Goal: Task Accomplishment & Management: Use online tool/utility

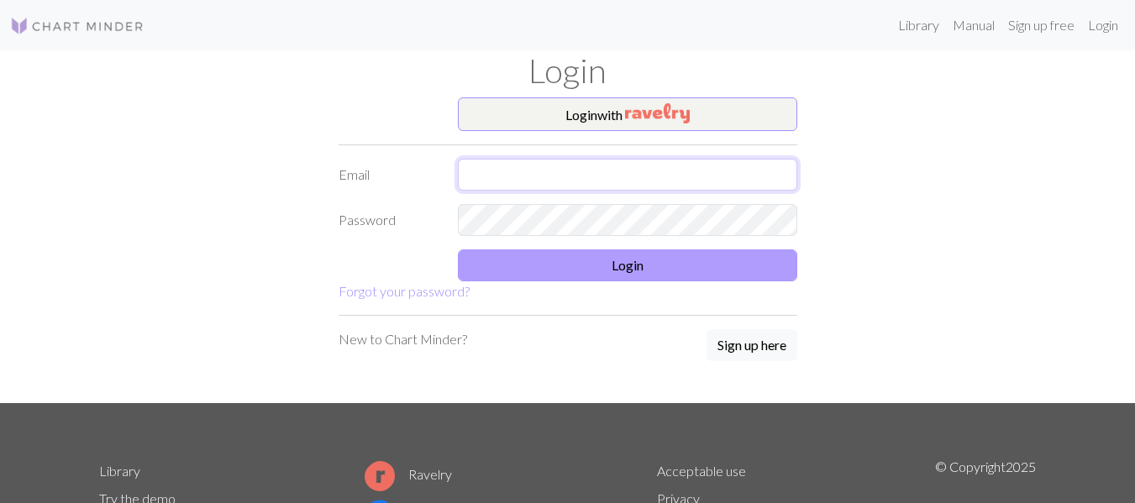
type input "[EMAIL_ADDRESS][DOMAIN_NAME]"
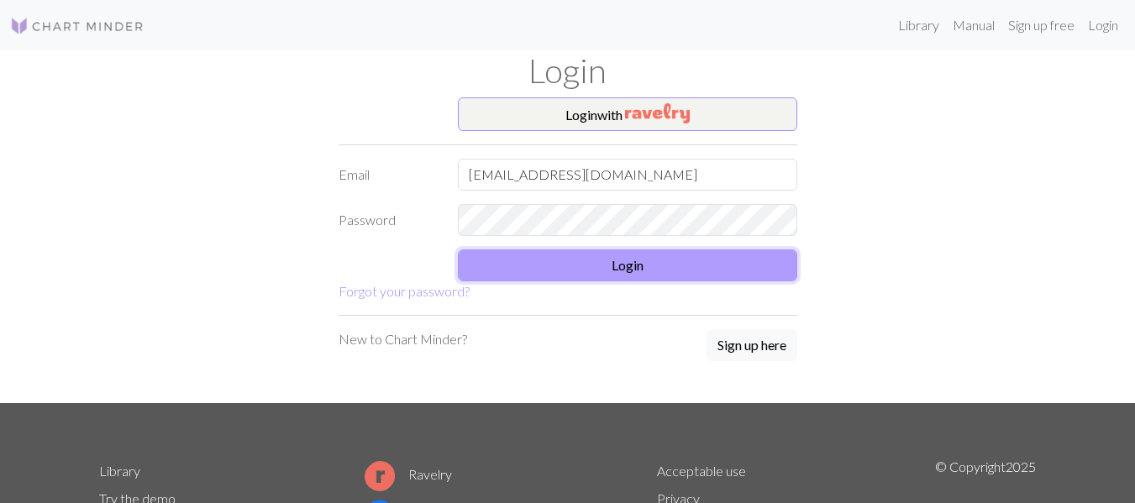
click at [572, 266] on button "Login" at bounding box center [627, 266] width 339 height 32
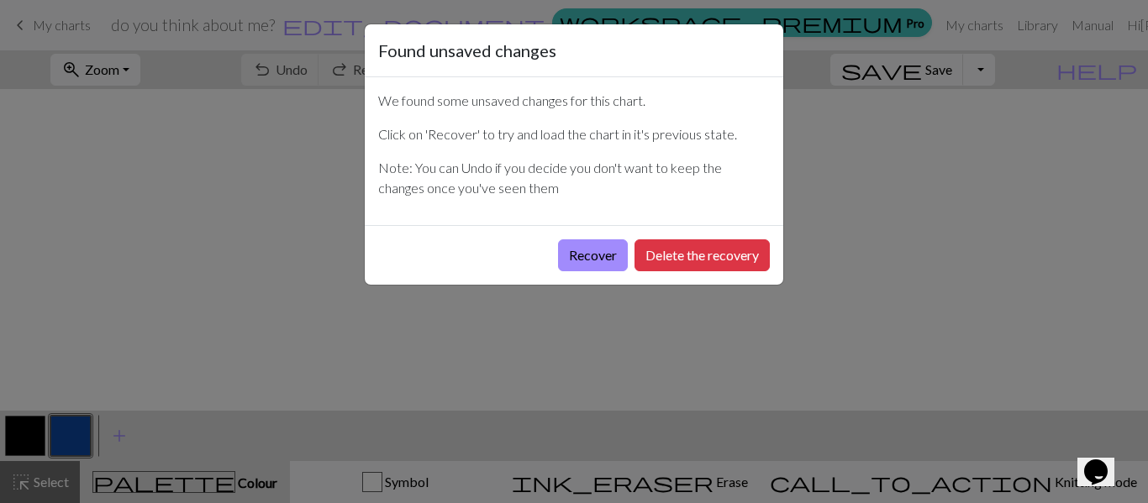
drag, startPoint x: 572, startPoint y: 266, endPoint x: 563, endPoint y: 237, distance: 30.8
click at [563, 237] on div "Recover Delete the recovery" at bounding box center [574, 255] width 418 height 60
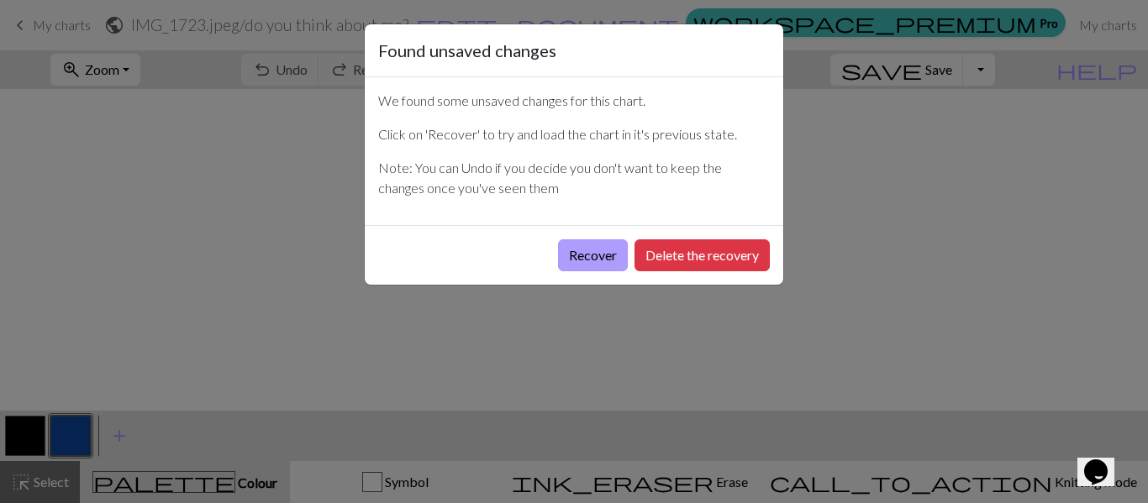
click at [578, 250] on button "Recover" at bounding box center [593, 255] width 70 height 32
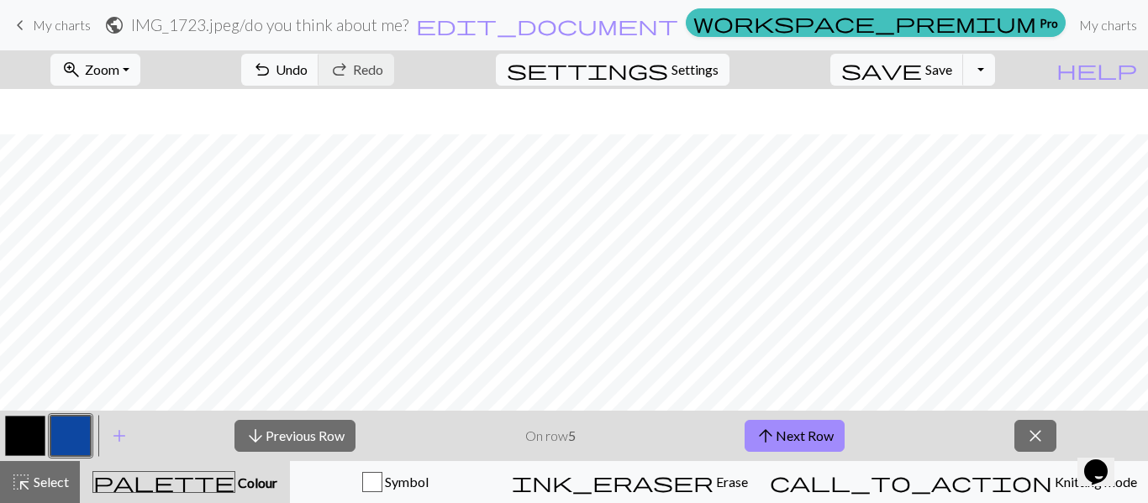
scroll to position [302, 0]
click at [718, 74] on span "Settings" at bounding box center [694, 70] width 47 height 20
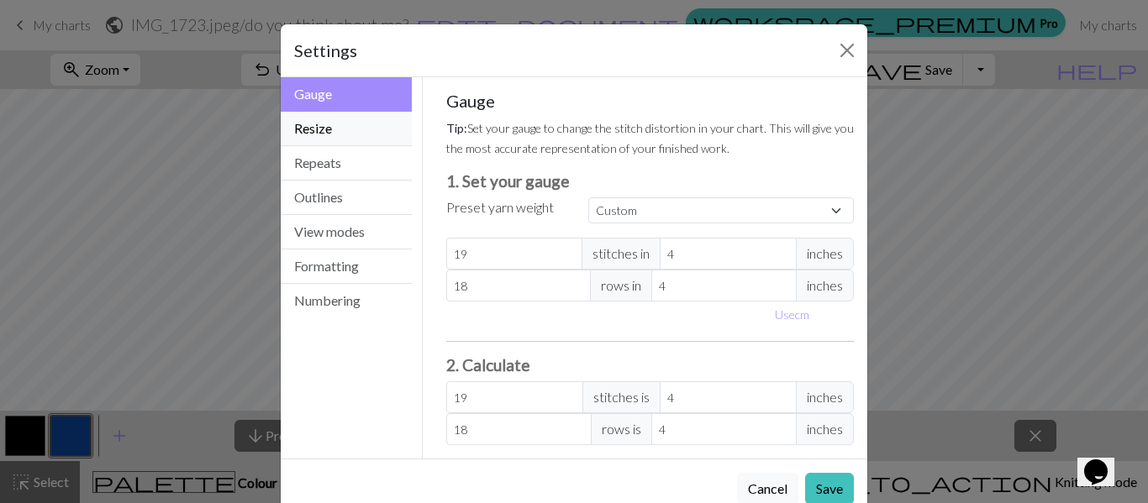
click at [334, 141] on button "Resize" at bounding box center [346, 129] width 131 height 34
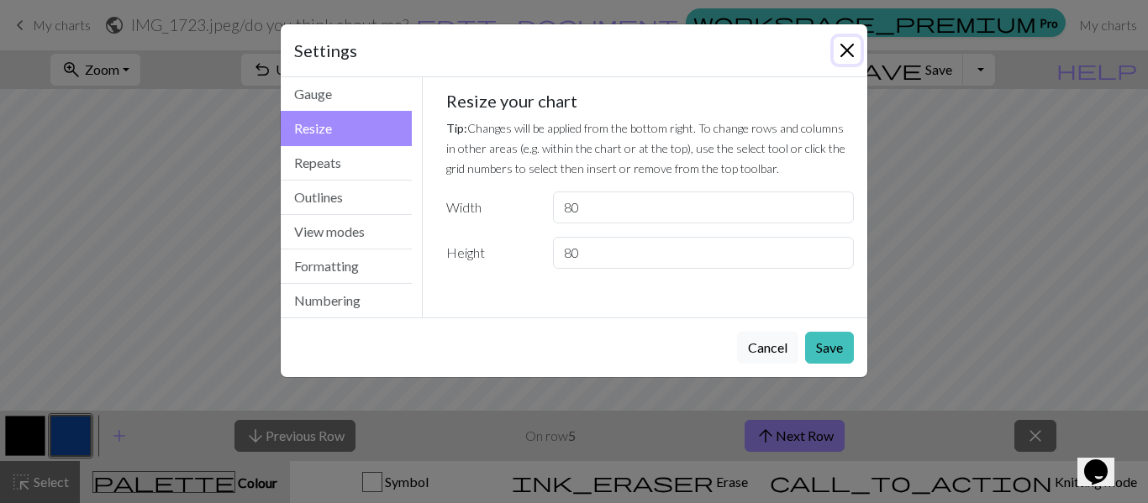
click at [835, 48] on button "Close" at bounding box center [846, 50] width 27 height 27
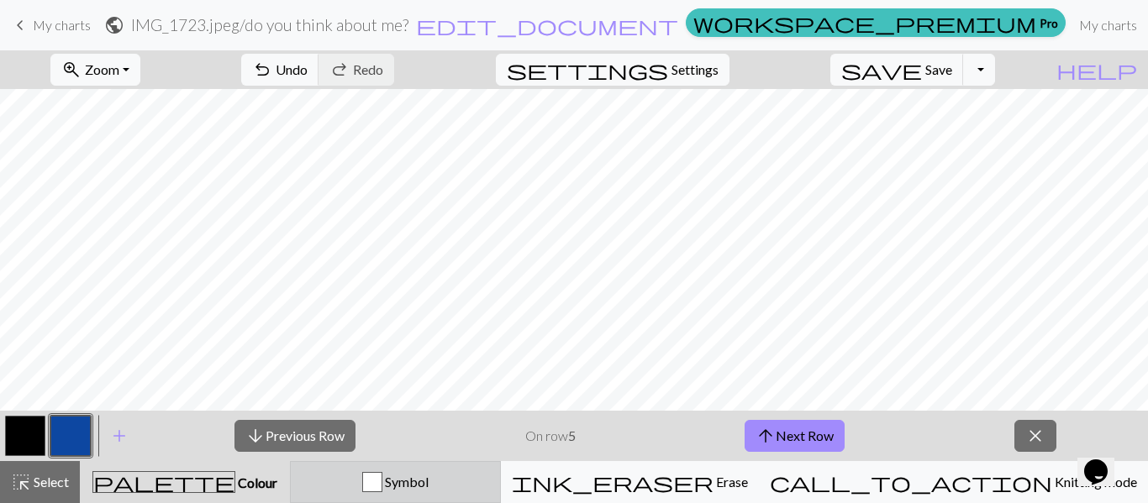
click at [490, 484] on div "Symbol" at bounding box center [395, 482] width 189 height 20
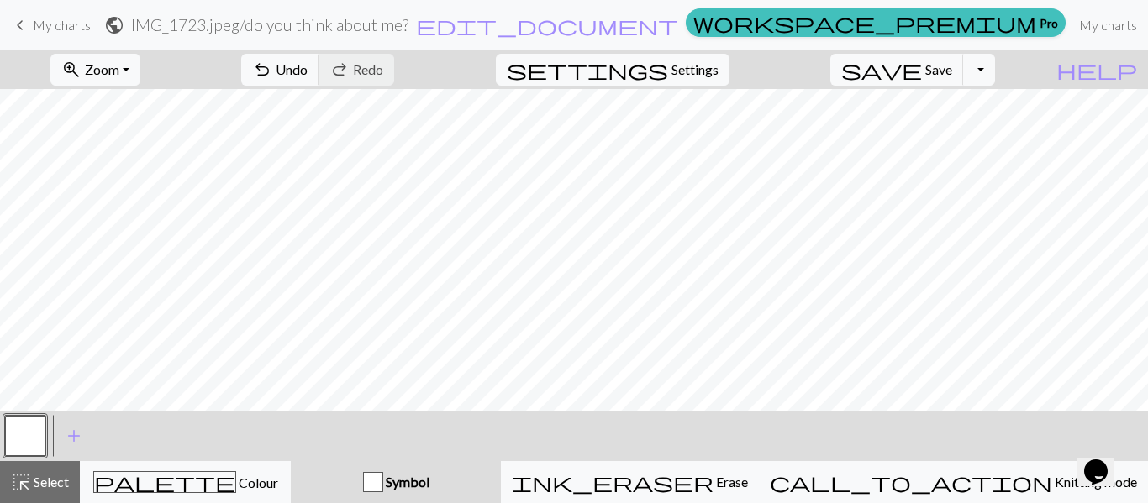
click at [29, 433] on button "button" at bounding box center [25, 436] width 40 height 40
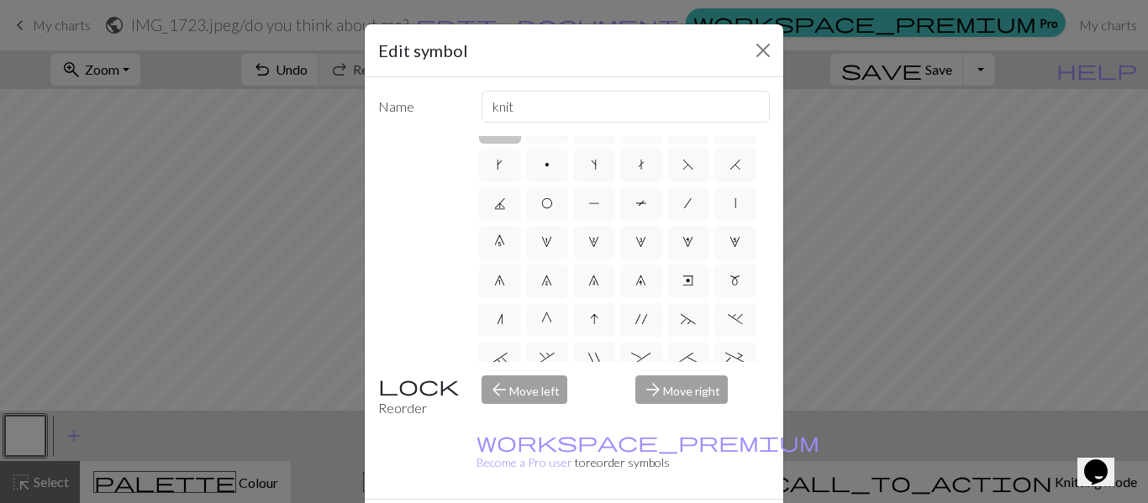
scroll to position [0, 0]
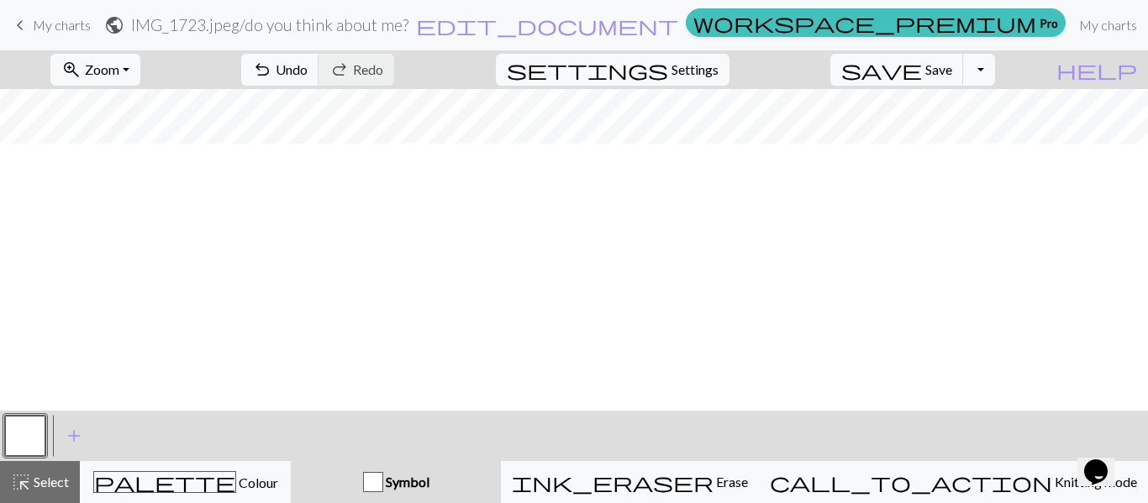
scroll to position [34, 0]
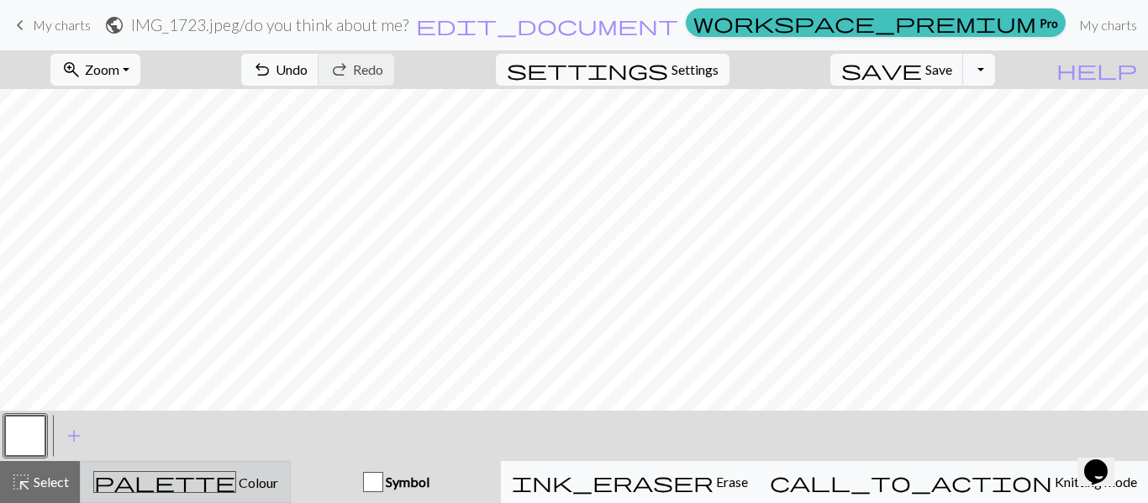
click at [265, 461] on button "palette Colour Colour" at bounding box center [185, 482] width 211 height 42
click at [264, 470] on button "palette Colour Colour" at bounding box center [185, 482] width 211 height 42
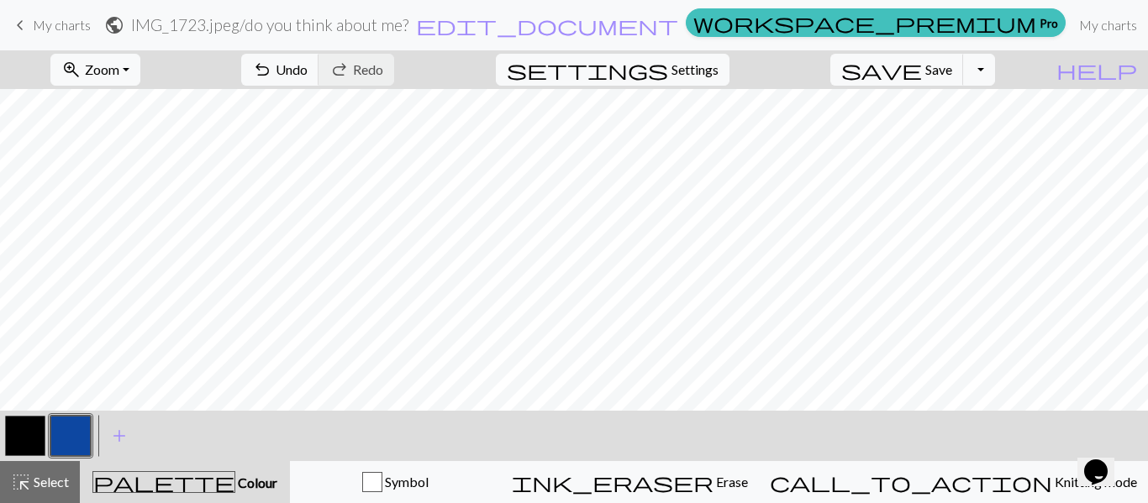
click at [24, 442] on button "button" at bounding box center [25, 436] width 40 height 40
click at [26, 421] on button "button" at bounding box center [25, 436] width 40 height 40
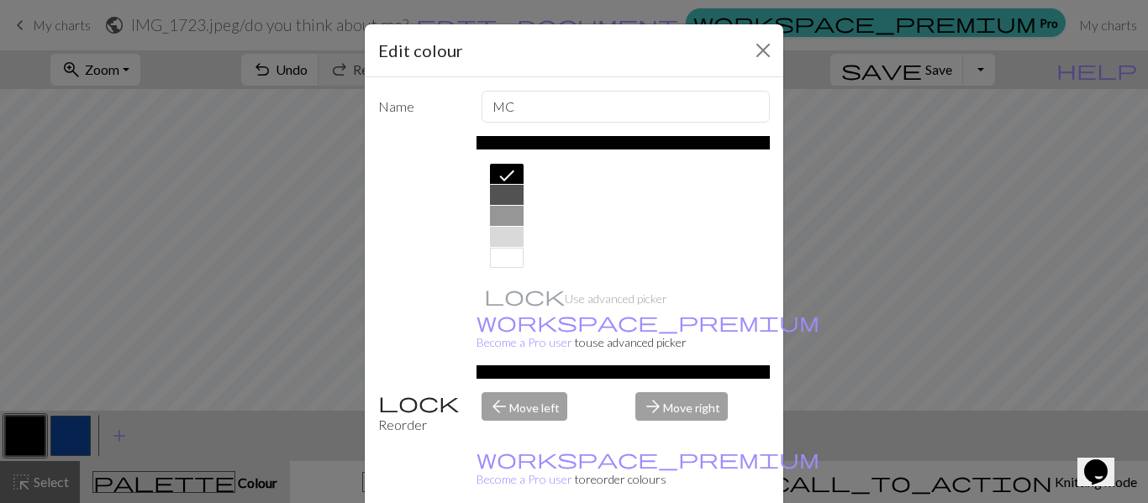
scroll to position [352, 0]
click at [502, 257] on div at bounding box center [507, 252] width 34 height 20
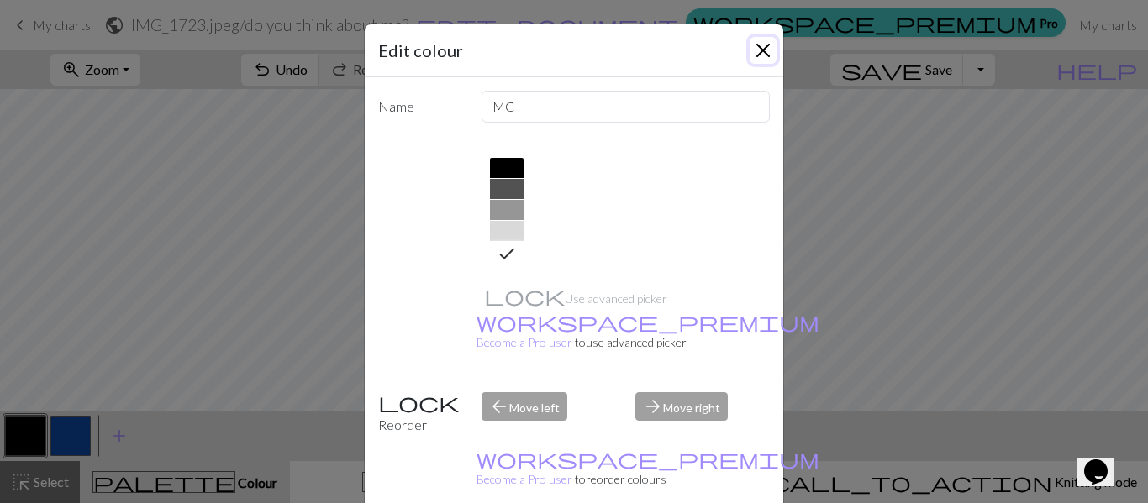
click at [749, 52] on button "Close" at bounding box center [762, 50] width 27 height 27
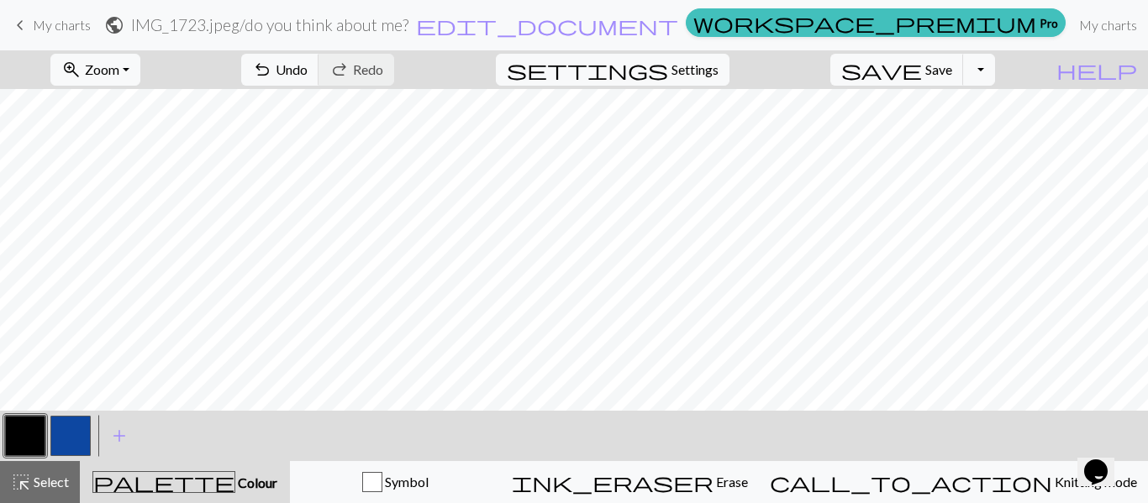
click at [23, 439] on button "button" at bounding box center [25, 436] width 40 height 40
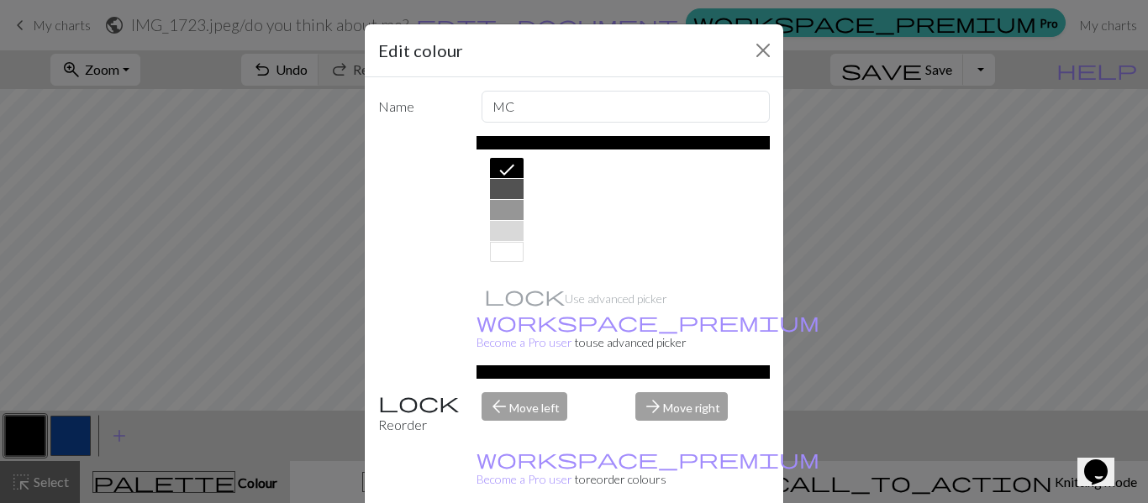
click at [490, 256] on div at bounding box center [507, 252] width 34 height 20
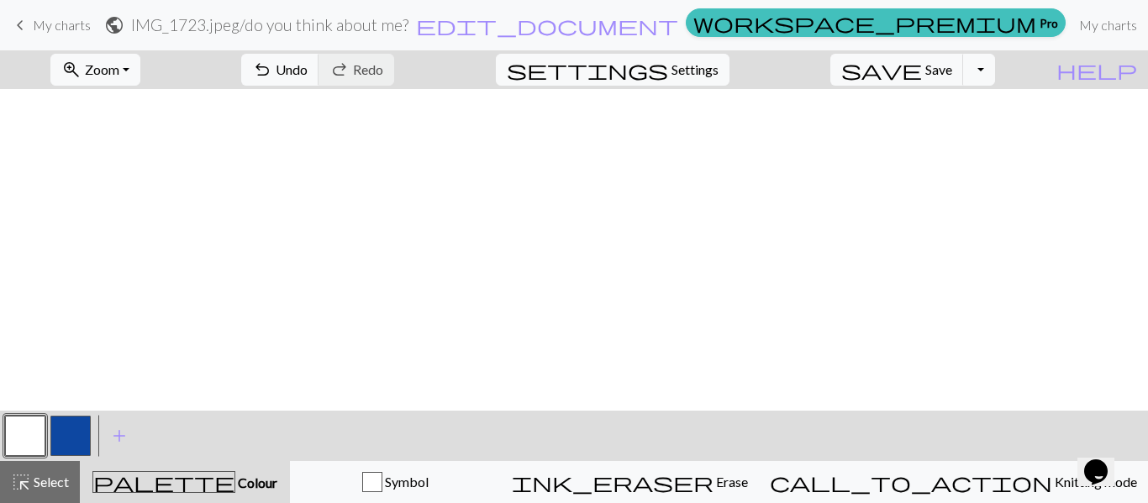
scroll to position [460, 9]
click at [995, 78] on button "Toggle Dropdown" at bounding box center [979, 70] width 32 height 32
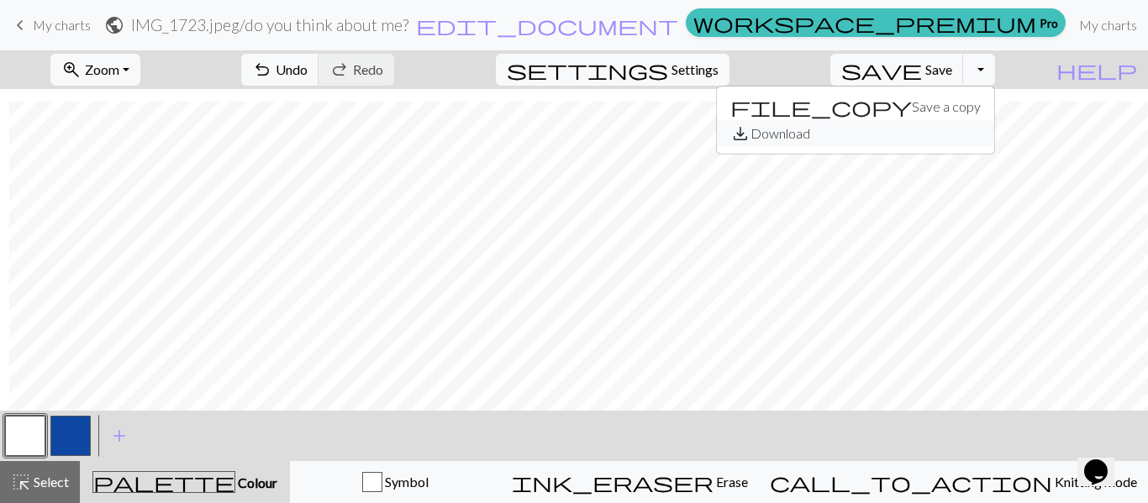
click at [934, 133] on button "save_alt Download" at bounding box center [855, 133] width 277 height 27
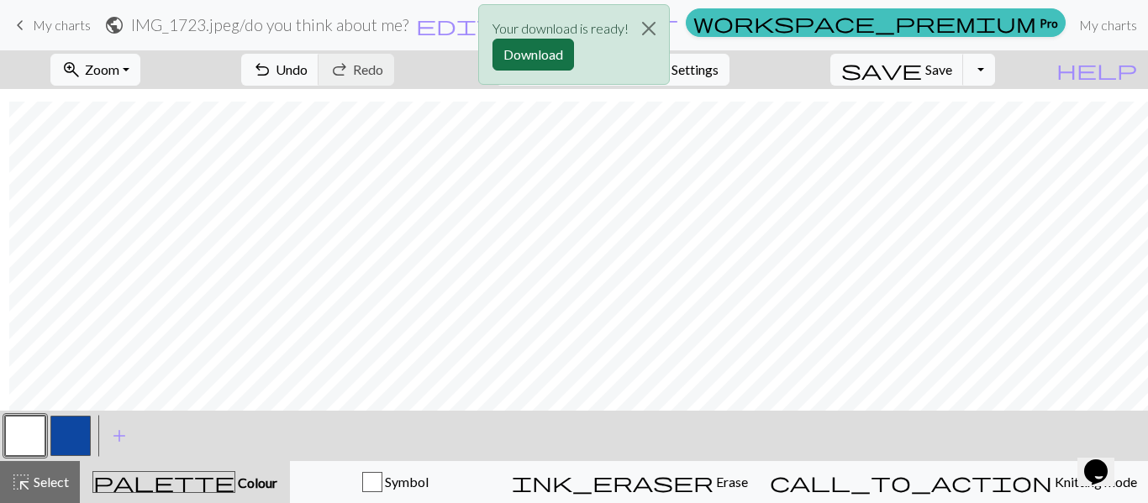
click at [518, 60] on button "Download" at bounding box center [532, 55] width 81 height 32
